Goal: Navigation & Orientation: Find specific page/section

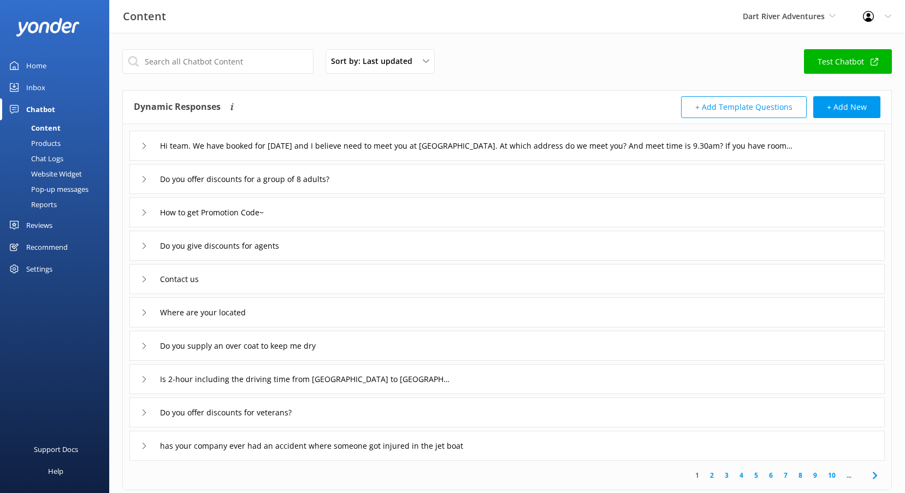
click at [45, 88] on div "Inbox" at bounding box center [35, 87] width 19 height 22
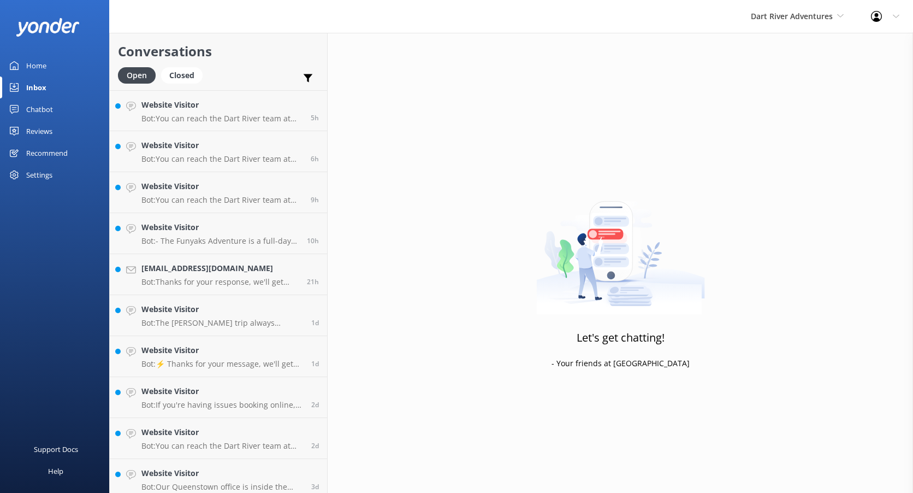
click at [35, 64] on div "Home" at bounding box center [36, 66] width 20 height 22
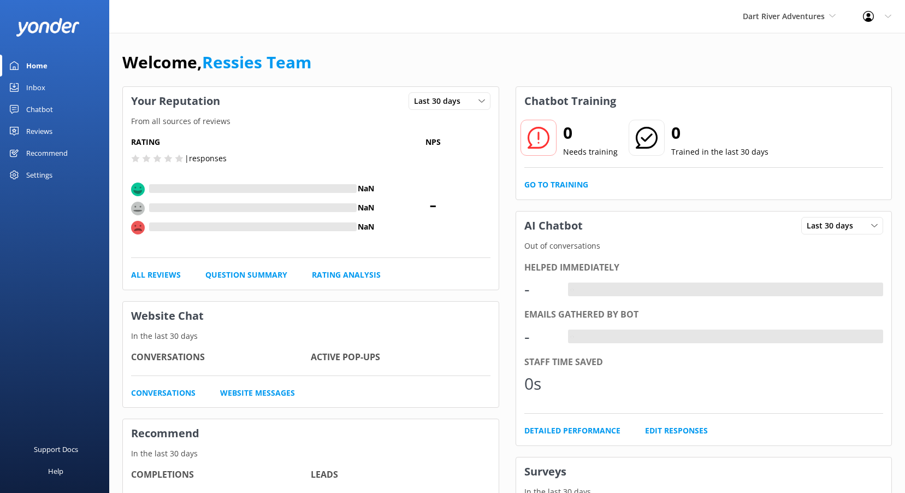
click at [49, 128] on div "Reviews" at bounding box center [39, 131] width 26 height 22
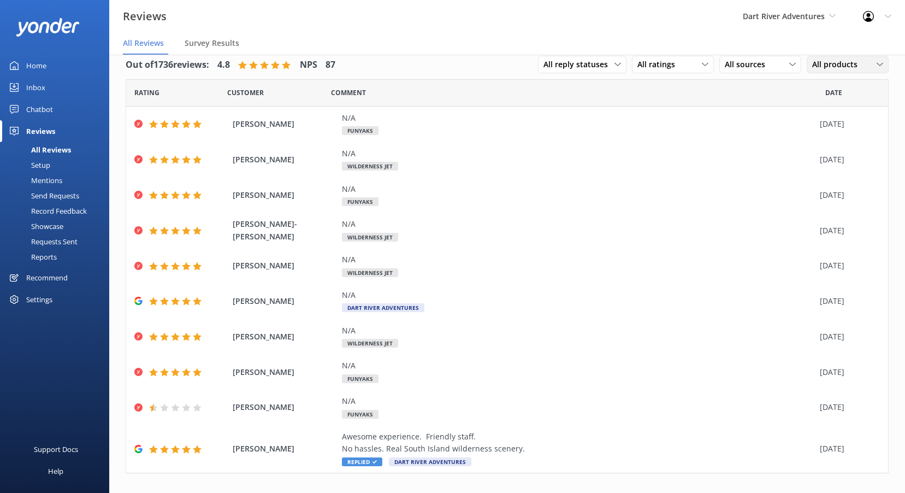
scroll to position [22, 0]
